Goal: Task Accomplishment & Management: Use online tool/utility

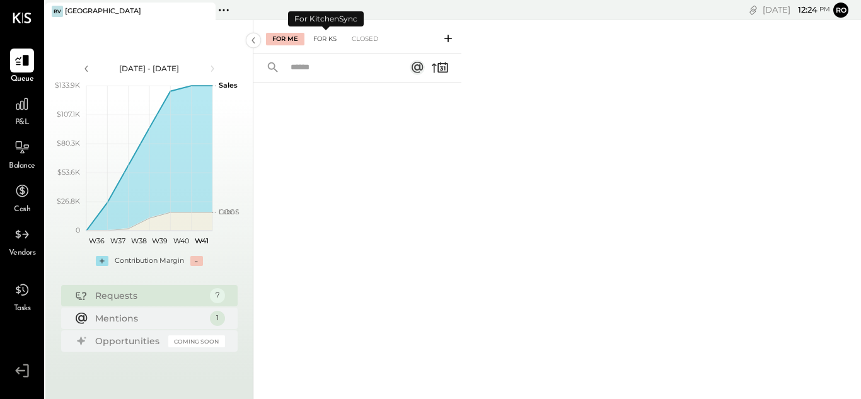
click at [326, 34] on div "For KS" at bounding box center [325, 39] width 36 height 13
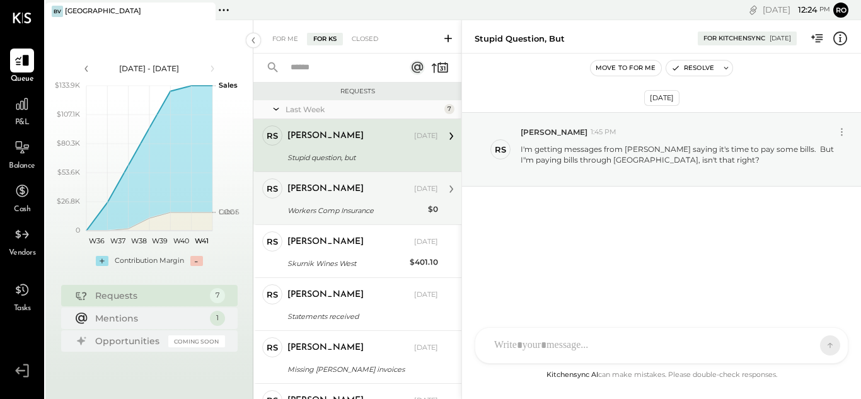
click at [340, 198] on div "[PERSON_NAME] [DATE]" at bounding box center [362, 188] width 151 height 21
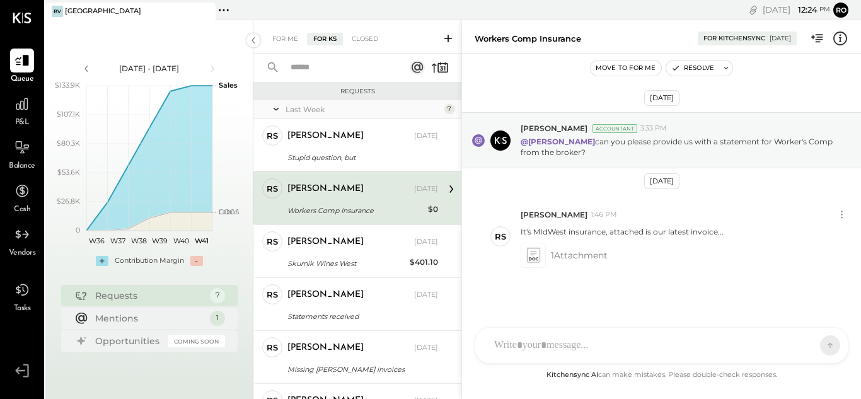
scroll to position [5, 0]
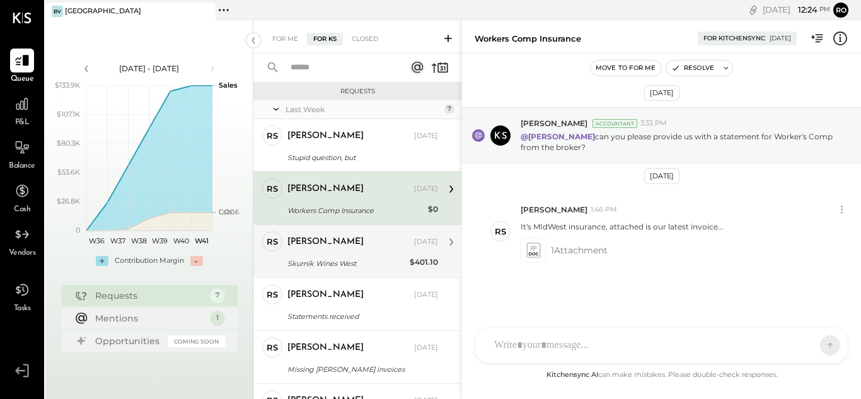
click at [346, 250] on div "[PERSON_NAME] [DATE]" at bounding box center [362, 242] width 151 height 18
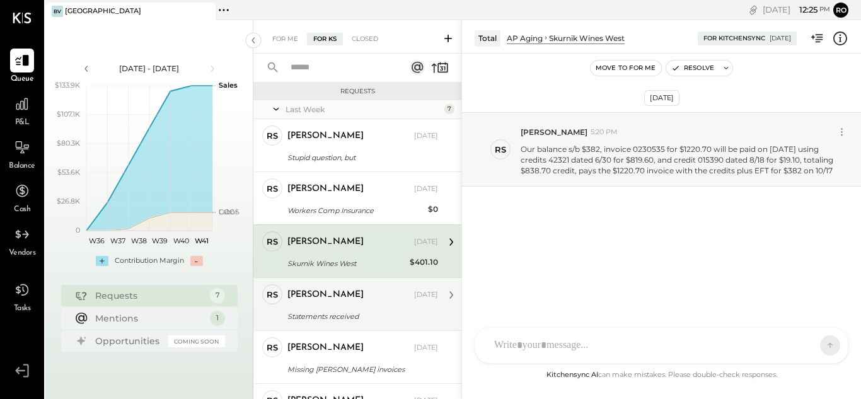
click at [353, 307] on div "[PERSON_NAME] [DATE] Statements received What am I doing with statements? [PERS…" at bounding box center [362, 304] width 151 height 40
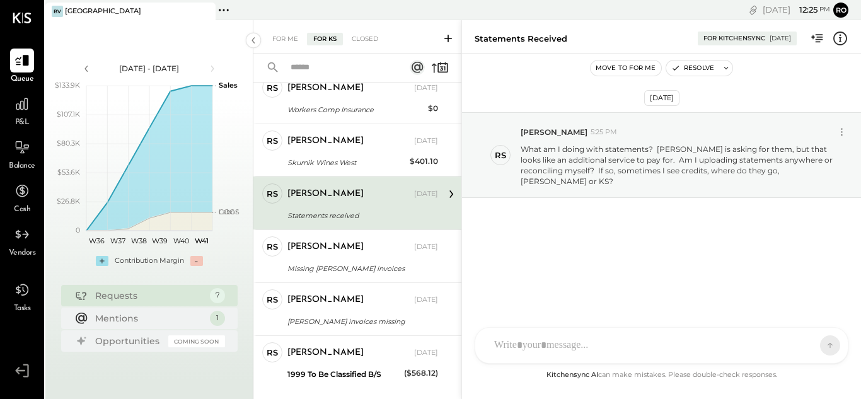
scroll to position [125, 0]
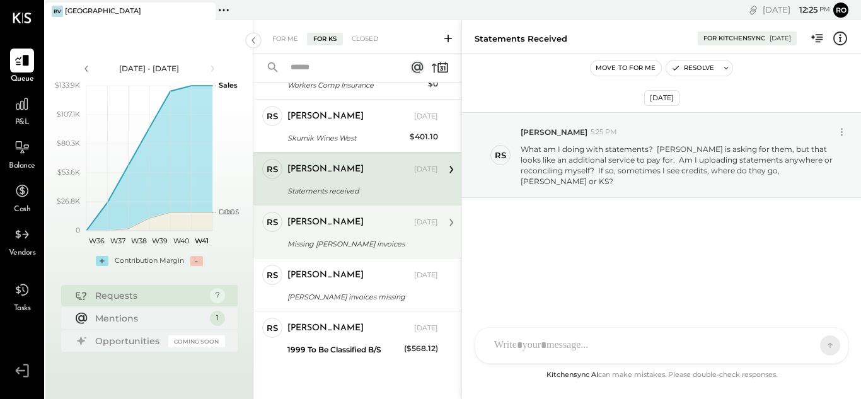
click at [325, 231] on div "[PERSON_NAME] [DATE]" at bounding box center [362, 222] width 151 height 21
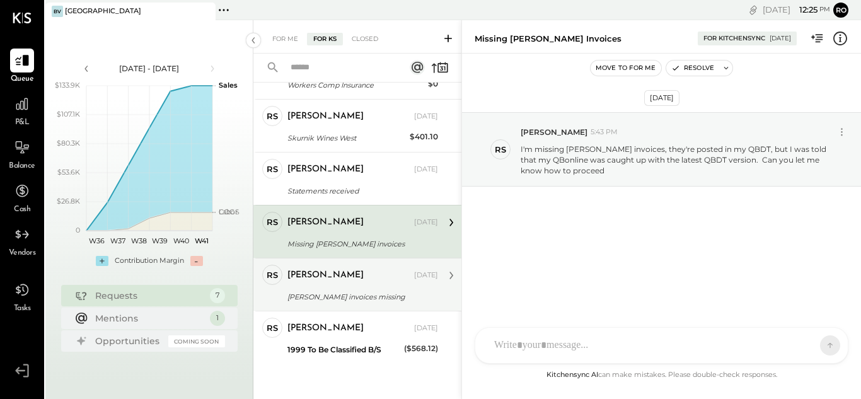
click at [336, 287] on div "[PERSON_NAME] [DATE] [PERSON_NAME] invoices missing PLease see attached stateme…" at bounding box center [362, 285] width 151 height 40
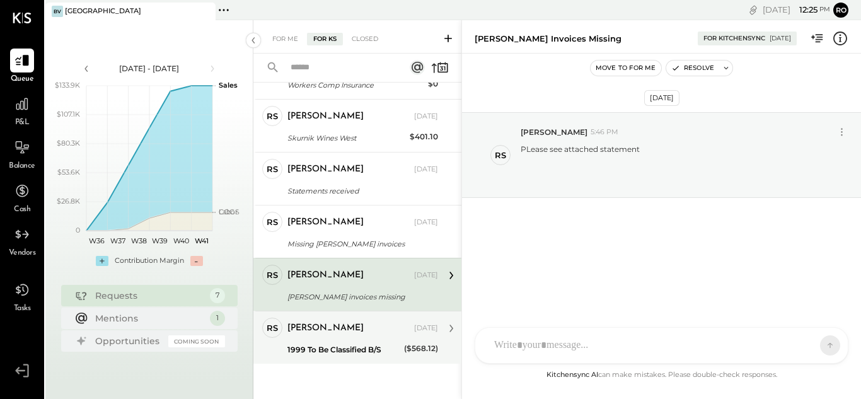
click at [346, 340] on div "[PERSON_NAME] [DATE] 1999 To Be Classified B/S ($568.12) Actually I found it, […" at bounding box center [362, 338] width 151 height 40
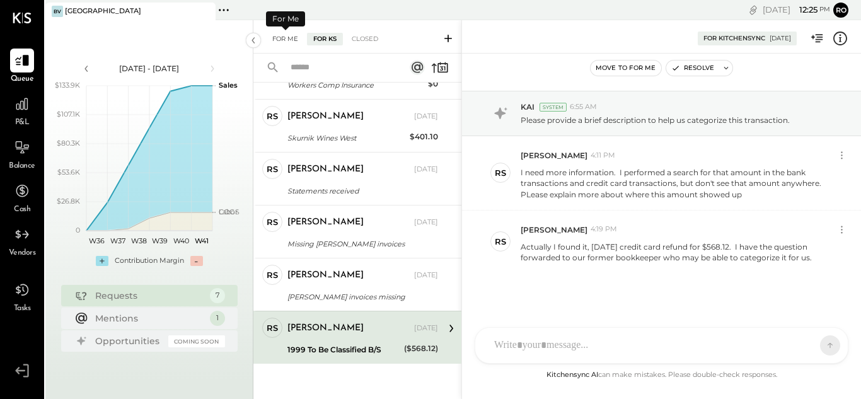
click at [290, 39] on div "For Me" at bounding box center [285, 39] width 38 height 13
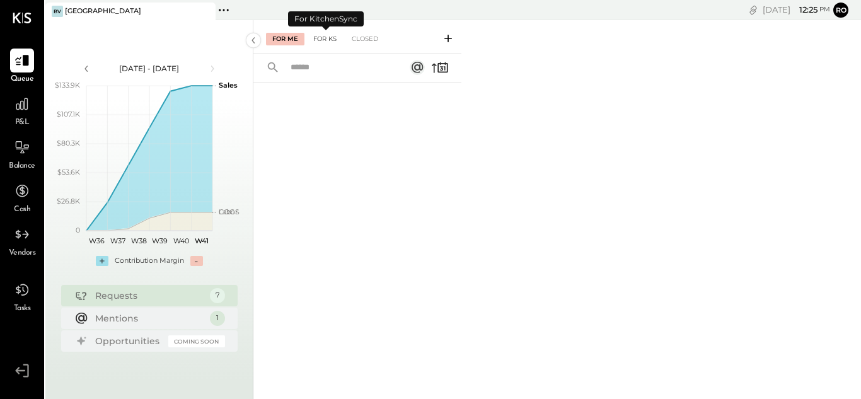
click at [331, 37] on div "For KS" at bounding box center [325, 39] width 36 height 13
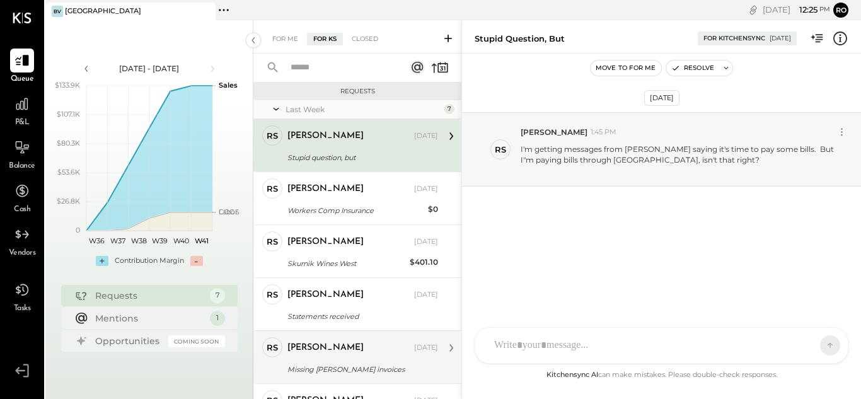
click at [458, 373] on div "RS [PERSON_NAME] Owner [PERSON_NAME] [DATE] Missing [PERSON_NAME] invoices I'm …" at bounding box center [357, 356] width 208 height 53
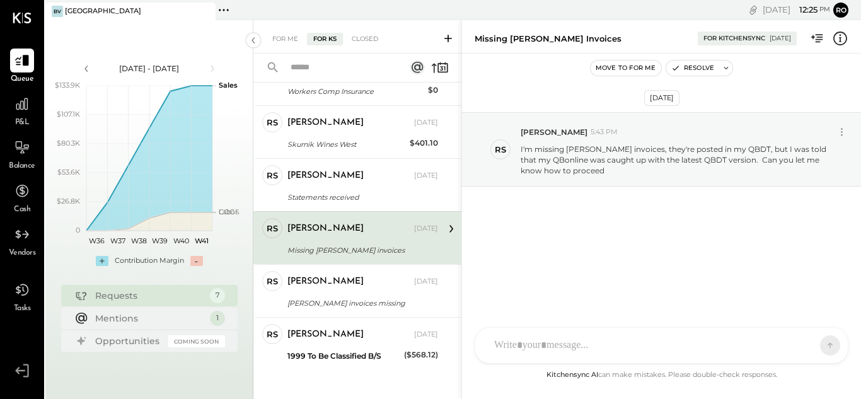
scroll to position [125, 0]
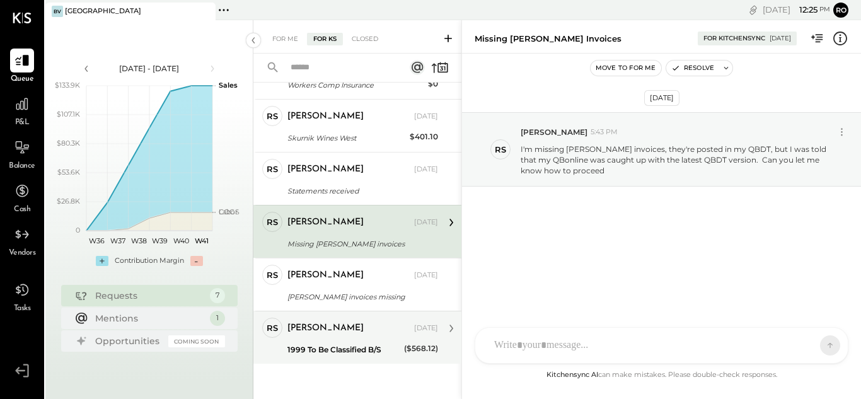
click at [344, 346] on div "1999 To Be Classified B/S" at bounding box center [343, 349] width 113 height 13
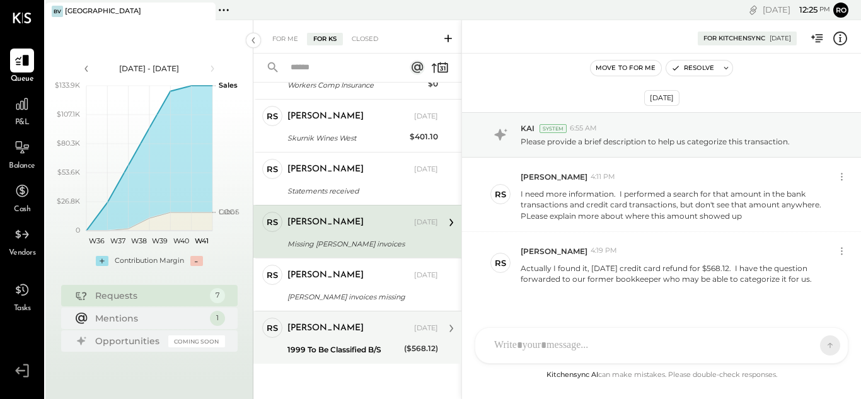
scroll to position [21, 0]
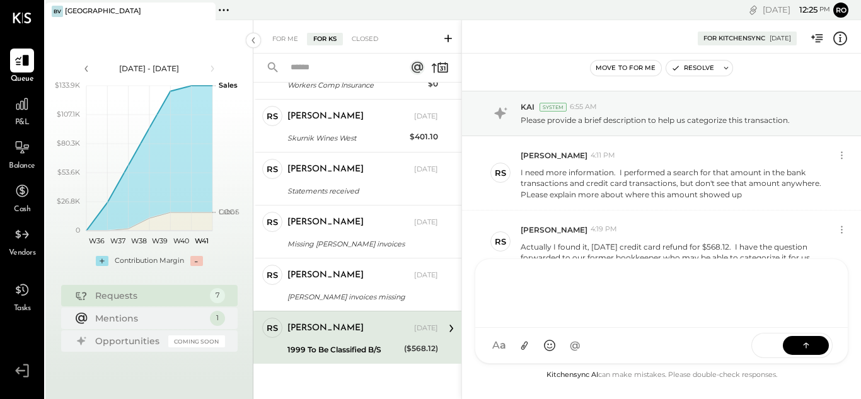
click at [599, 352] on div "T tamir PL [PERSON_NAME] NB [PERSON_NAME] P primo [PERSON_NAME] [PERSON_NAME] […" at bounding box center [661, 310] width 374 height 105
click at [612, 283] on div "**********" at bounding box center [661, 291] width 347 height 50
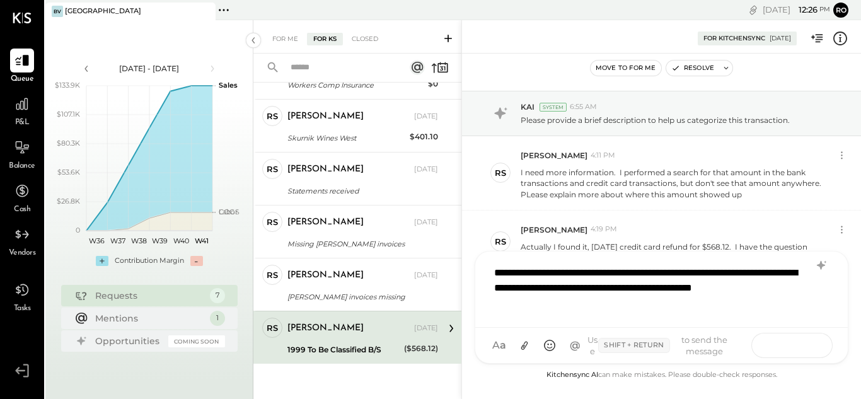
click at [791, 346] on button at bounding box center [805, 344] width 46 height 19
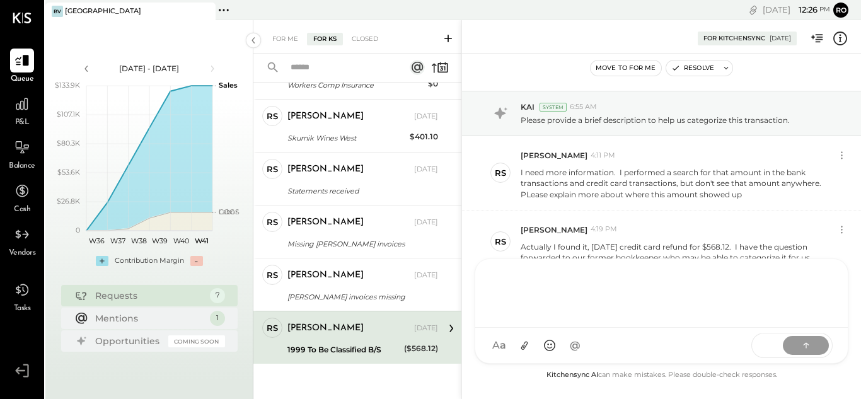
scroll to position [112, 0]
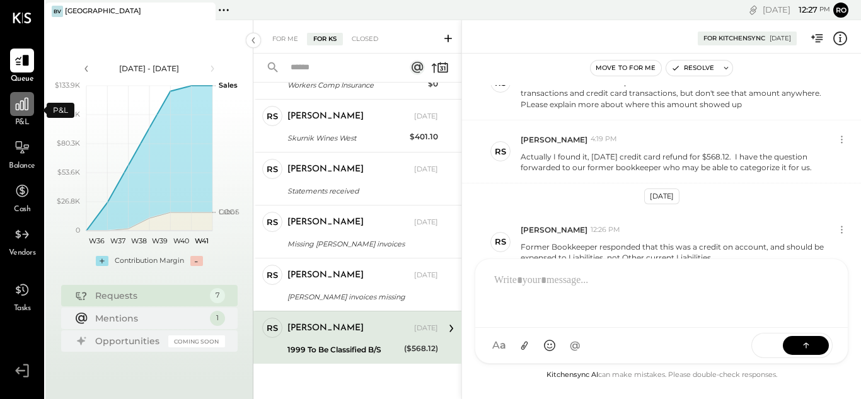
click at [26, 114] on div at bounding box center [22, 104] width 24 height 24
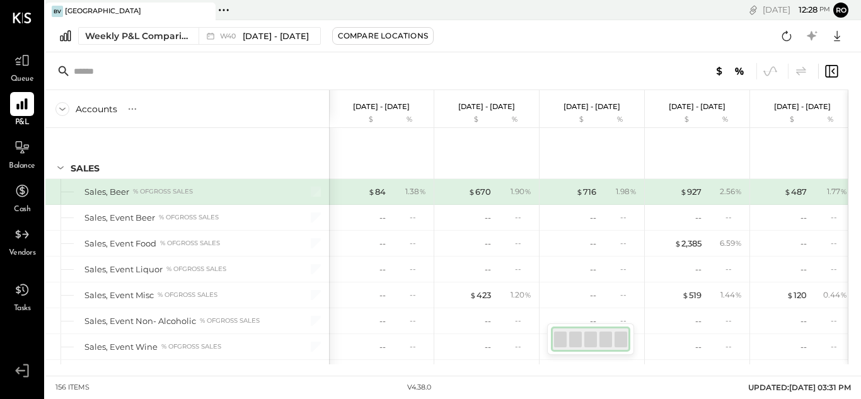
click at [205, 61] on input "text" at bounding box center [173, 71] width 198 height 23
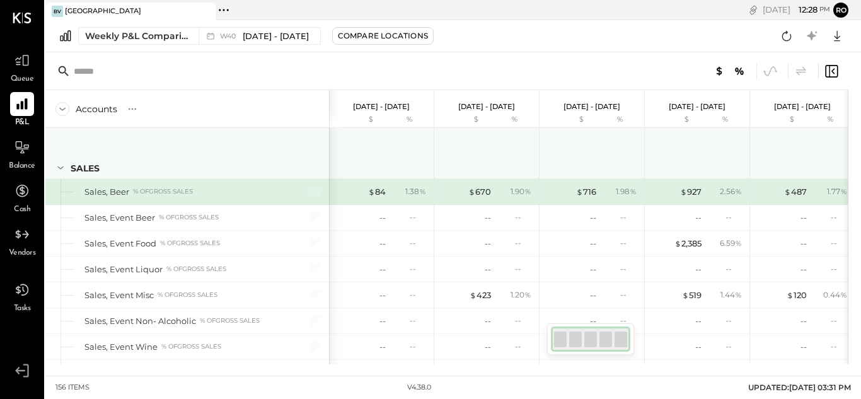
click at [275, 148] on div "SALES" at bounding box center [186, 153] width 283 height 50
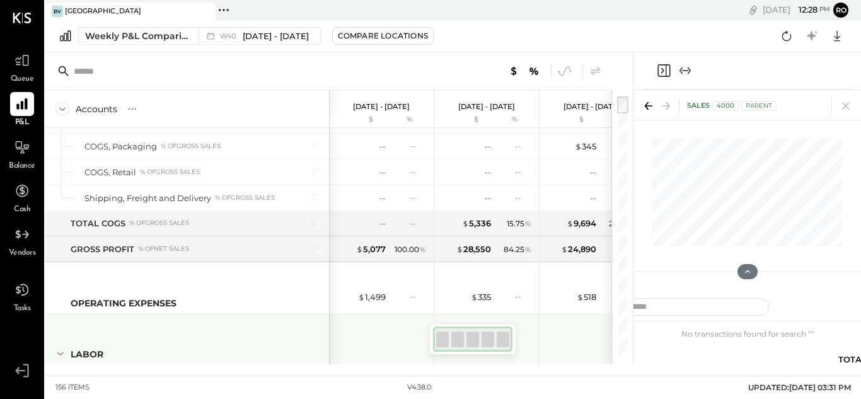
scroll to position [1185, 0]
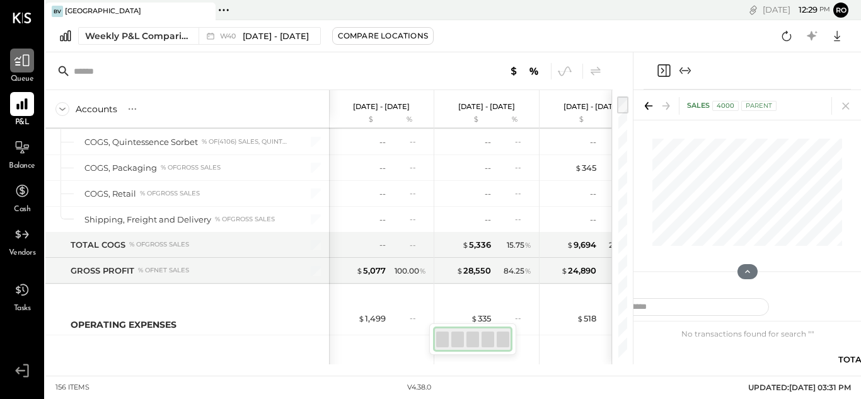
click at [18, 69] on icon at bounding box center [22, 60] width 16 height 16
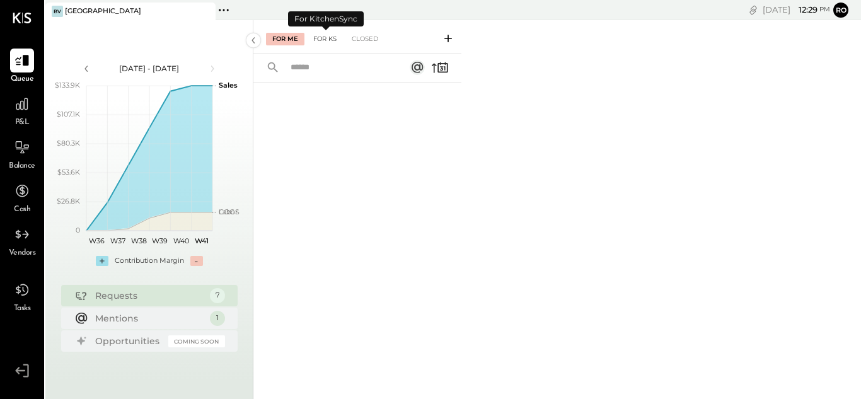
click at [326, 40] on div "For KS" at bounding box center [325, 39] width 36 height 13
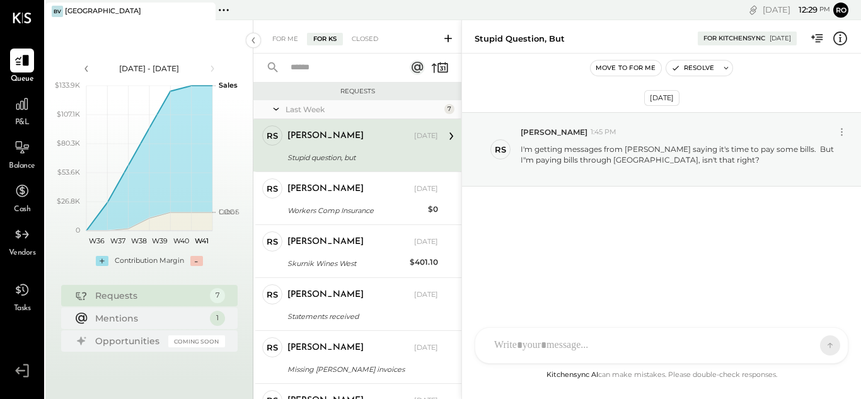
click at [447, 40] on icon at bounding box center [448, 38] width 13 height 13
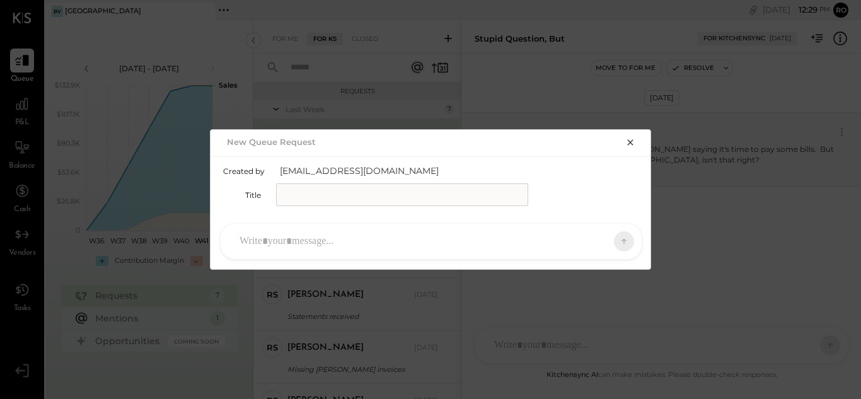
click at [327, 202] on input "text" at bounding box center [402, 194] width 252 height 23
type input "**********"
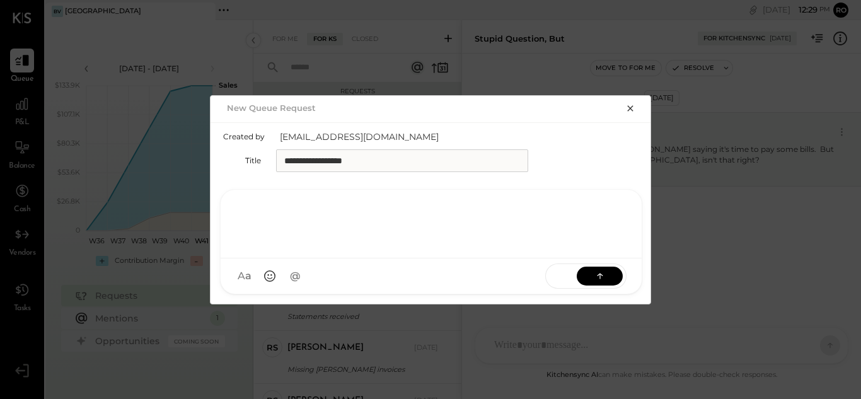
click at [285, 248] on div at bounding box center [431, 222] width 396 height 50
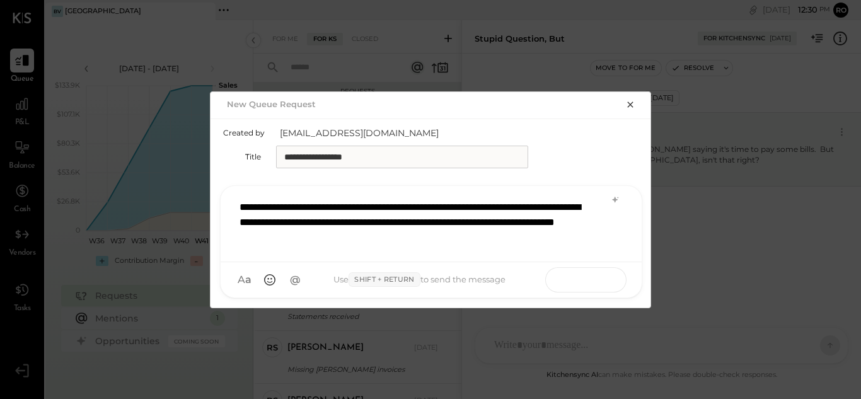
click at [598, 280] on icon at bounding box center [599, 279] width 13 height 13
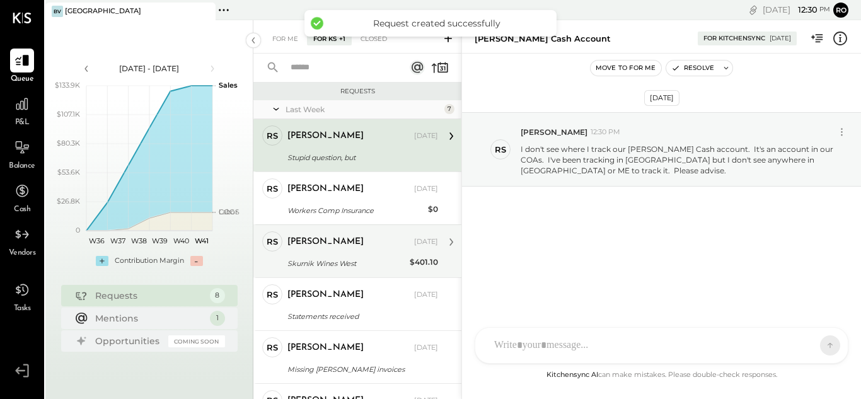
scroll to position [197, 0]
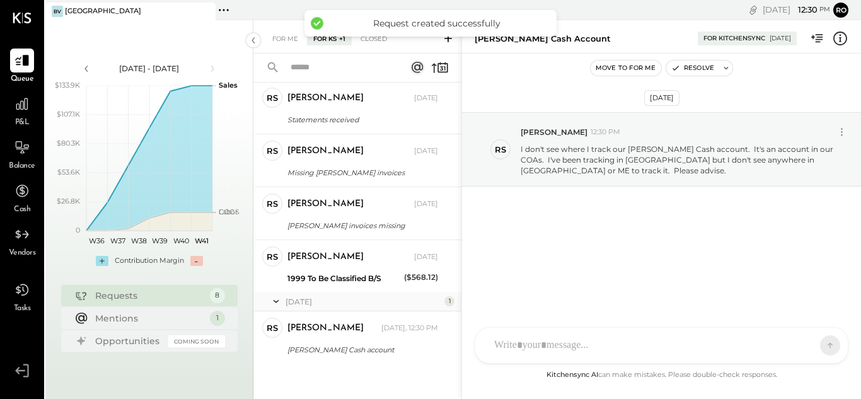
click at [446, 40] on icon at bounding box center [448, 38] width 13 height 13
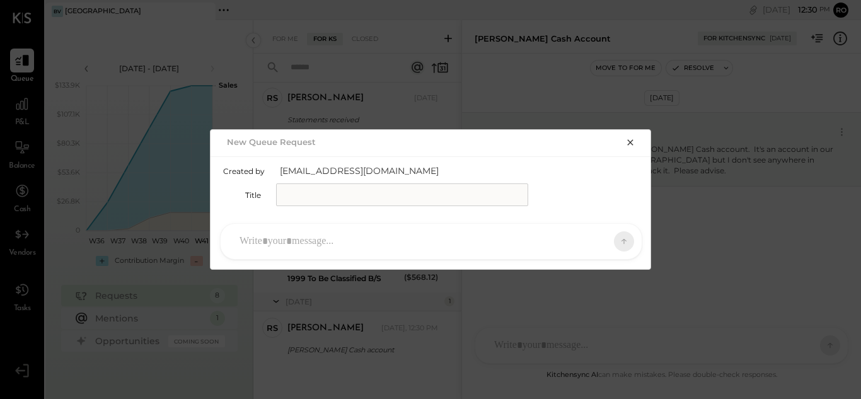
click at [318, 197] on input "text" at bounding box center [402, 194] width 252 height 23
type input "**********"
click at [264, 246] on div at bounding box center [419, 241] width 373 height 28
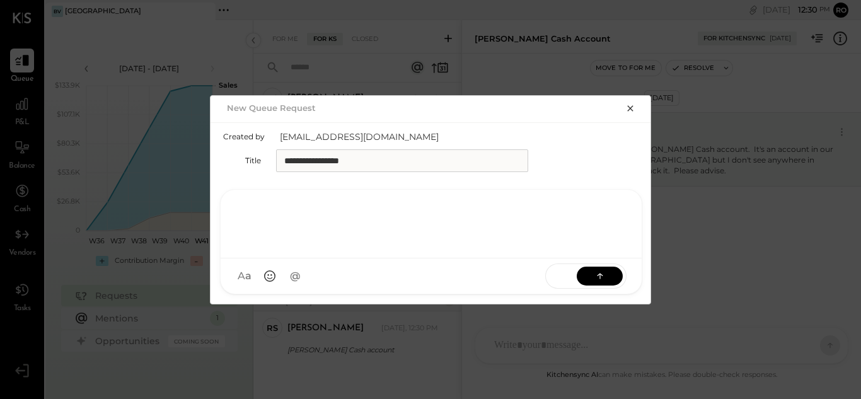
click at [629, 106] on icon "button" at bounding box center [630, 108] width 6 height 6
